Goal: Information Seeking & Learning: Understand process/instructions

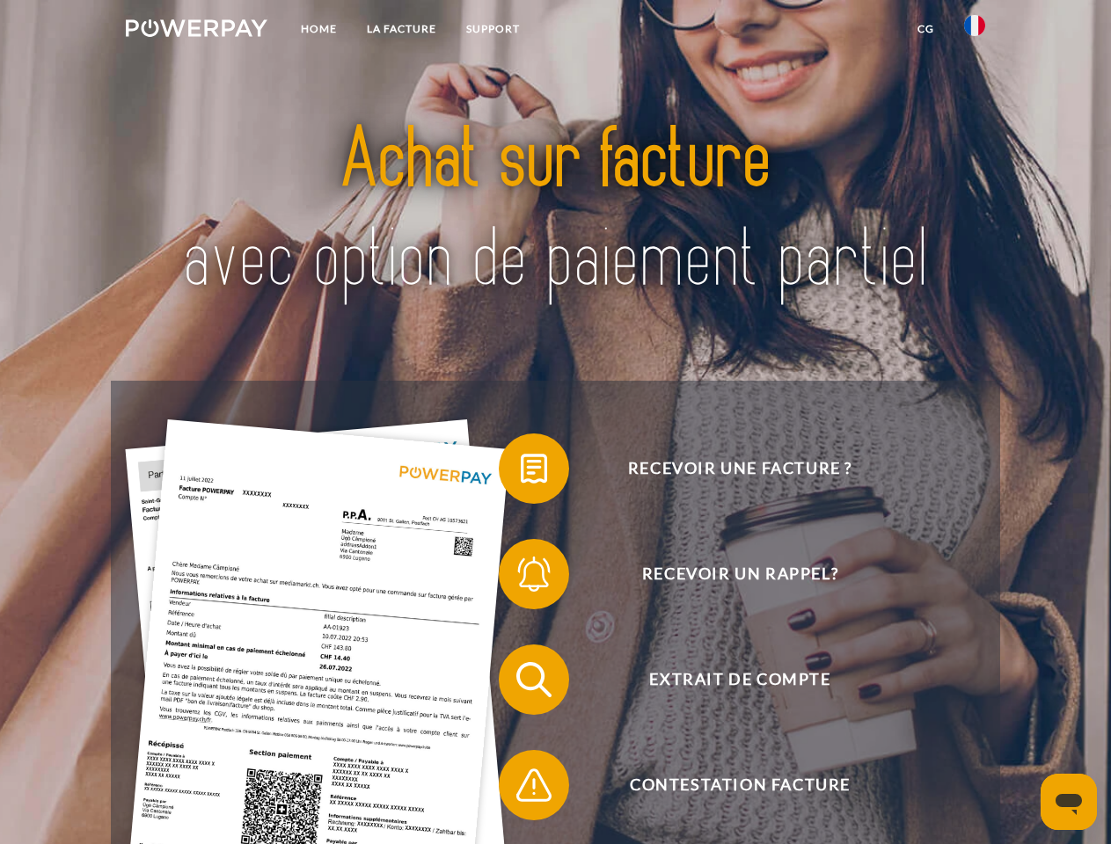
click at [196, 31] on img at bounding box center [197, 28] width 142 height 18
click at [974, 31] on img at bounding box center [974, 25] width 21 height 21
click at [925, 29] on link "CG" at bounding box center [925, 29] width 47 height 32
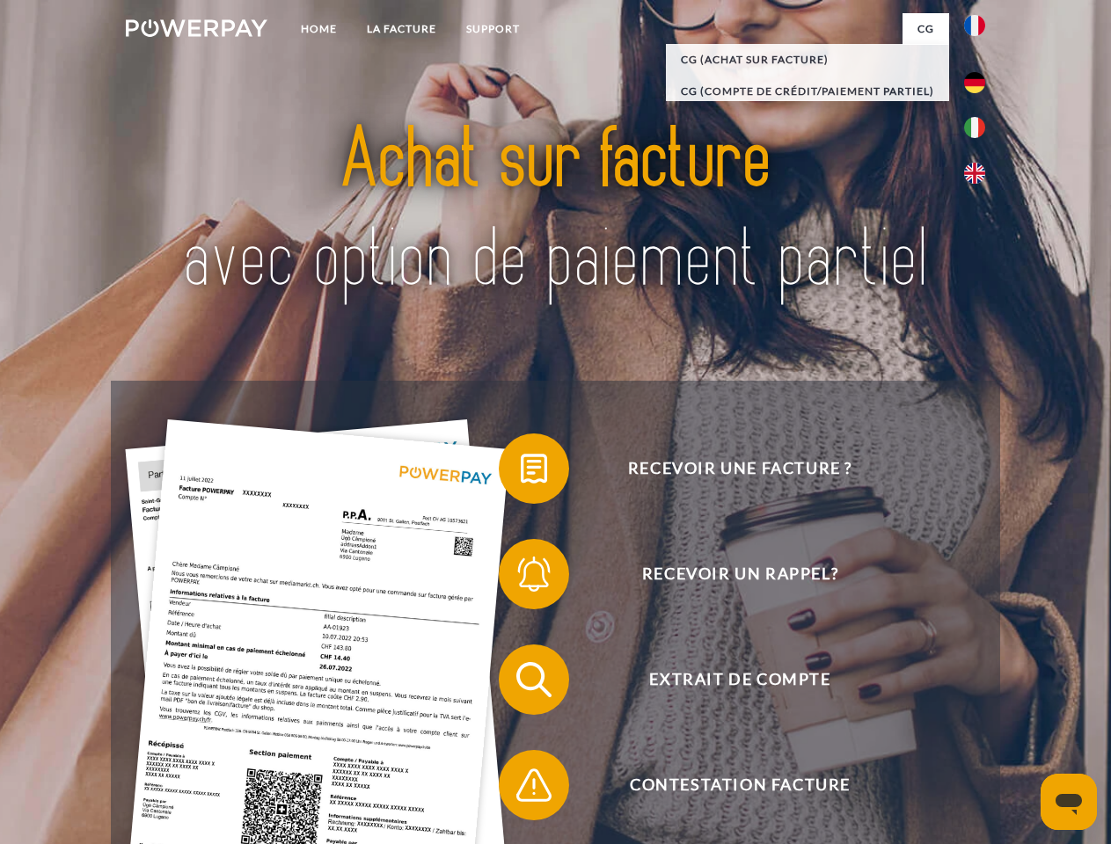
click at [521, 472] on span at bounding box center [507, 469] width 88 height 88
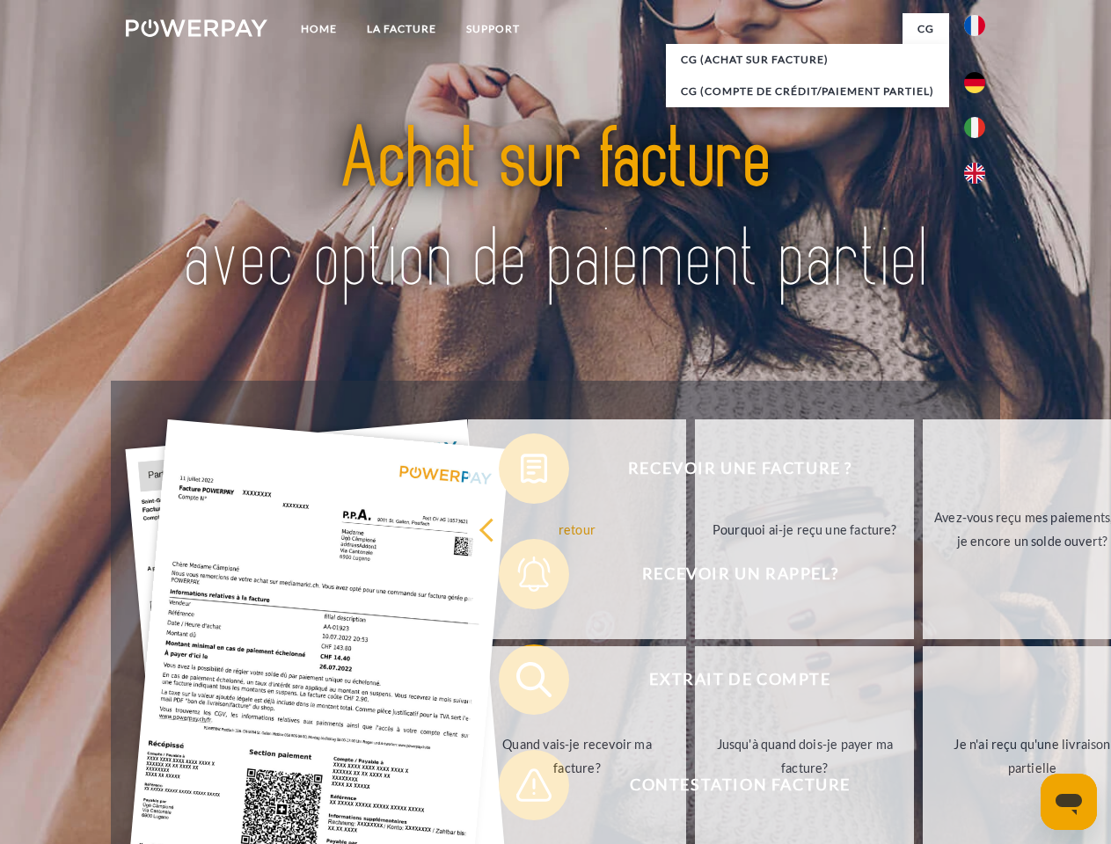
click at [521, 578] on link "retour" at bounding box center [577, 530] width 219 height 220
click at [521, 683] on link "Quand vais-je recevoir ma facture?" at bounding box center [577, 756] width 219 height 220
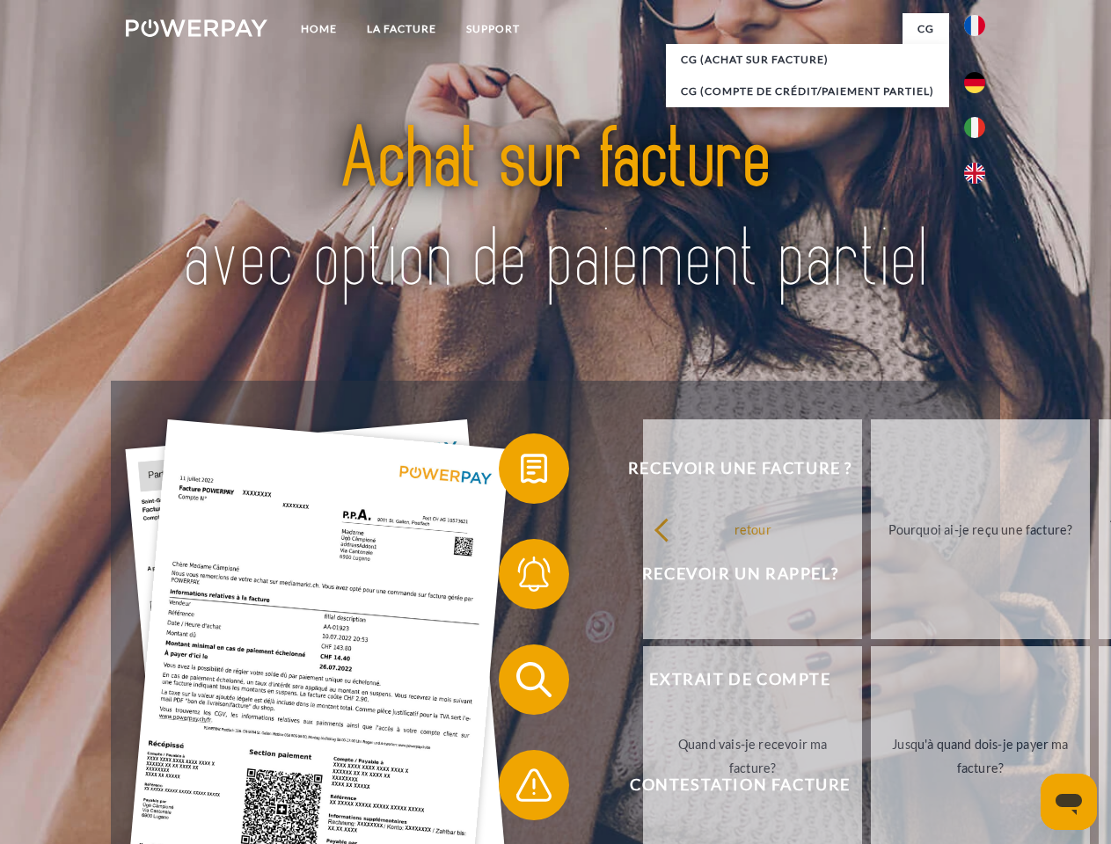
click at [521, 789] on span at bounding box center [507, 785] width 88 height 88
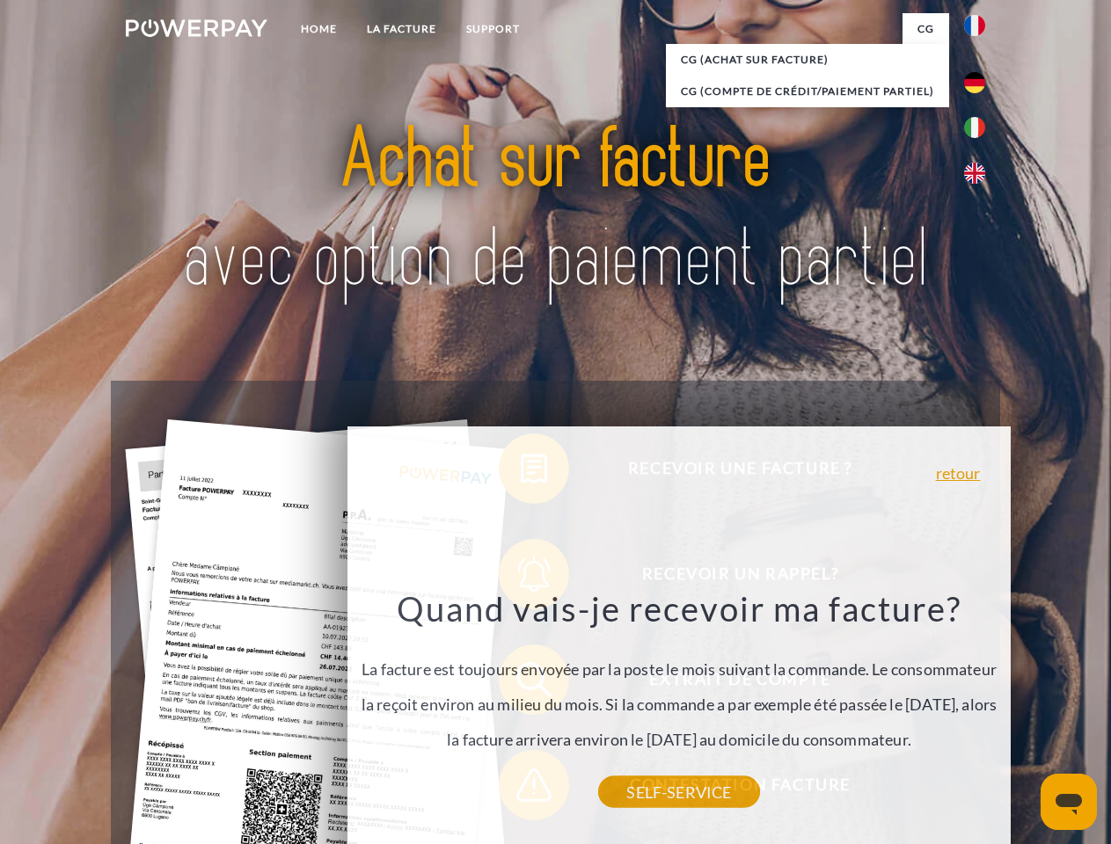
click at [1069, 802] on icon "Ouvrir la fenêtre de messagerie" at bounding box center [1068, 804] width 26 height 21
